Goal: Task Accomplishment & Management: Manage account settings

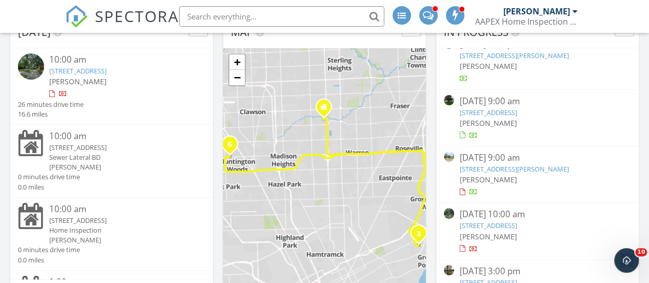
scroll to position [103, 0]
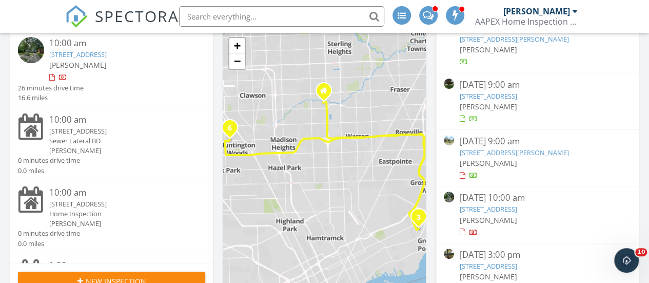
click at [487, 158] on span "[PERSON_NAME]" at bounding box center [487, 163] width 57 height 10
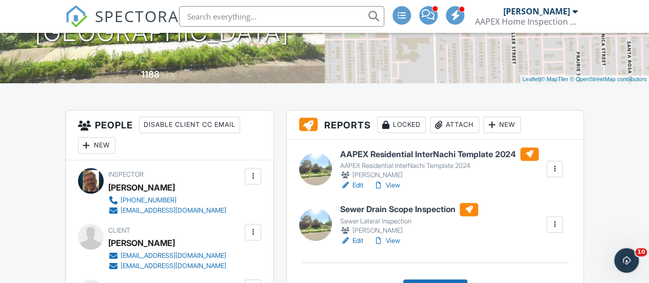
scroll to position [205, 0]
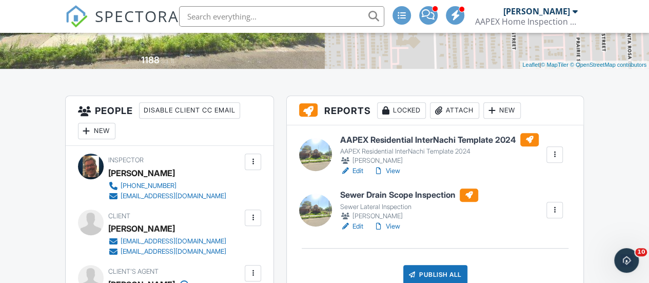
click at [352, 169] on link "Edit" at bounding box center [351, 171] width 23 height 10
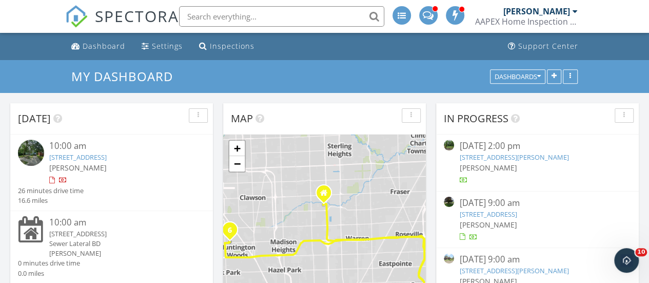
click at [505, 215] on link "22442 W River Rd, Grosse Ille, MI 48138" at bounding box center [487, 213] width 57 height 9
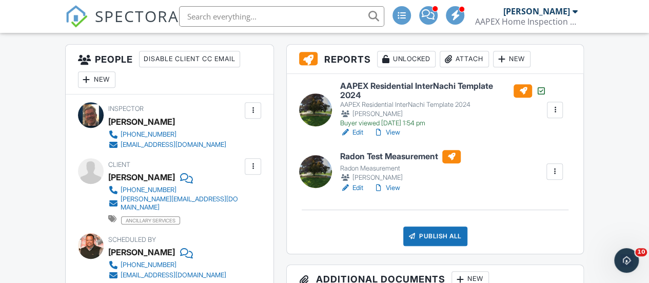
click at [359, 187] on link "Edit" at bounding box center [351, 188] width 23 height 10
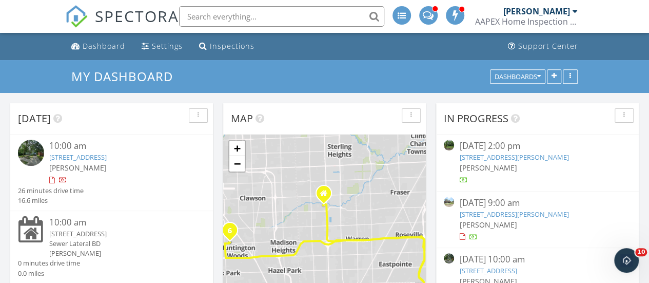
click at [472, 213] on link "16164 Turner St, Detroit, MI 48221" at bounding box center [513, 213] width 109 height 9
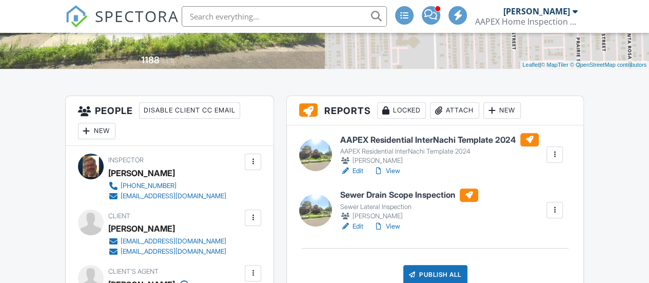
click at [354, 170] on link "Edit" at bounding box center [351, 171] width 23 height 10
